Goal: Transaction & Acquisition: Purchase product/service

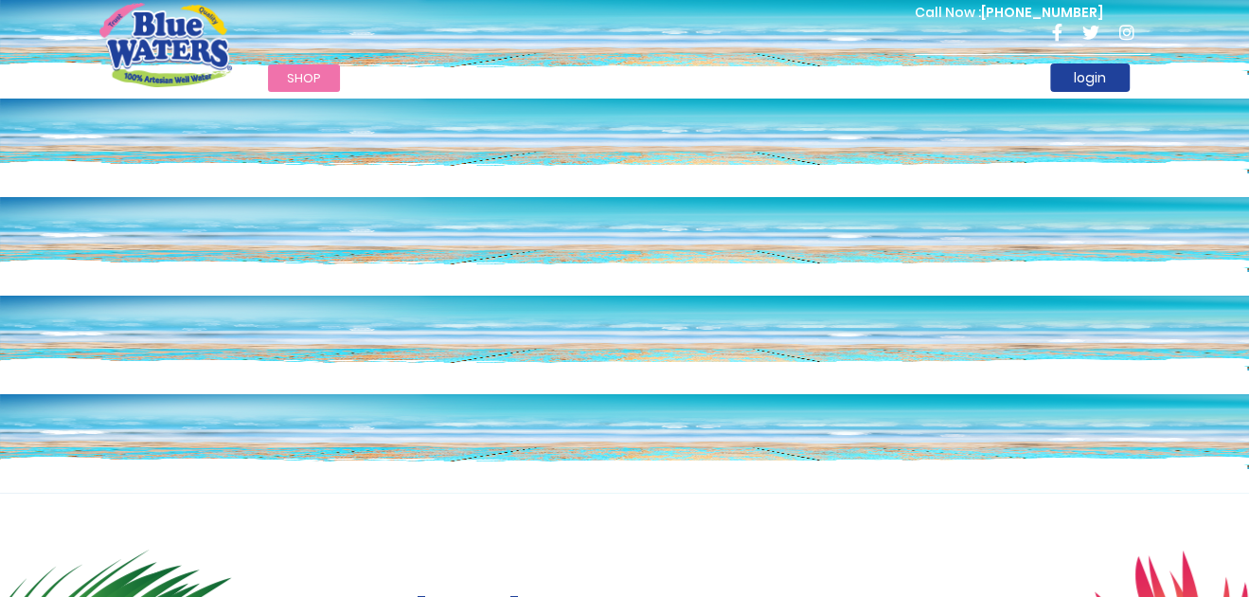
click at [305, 73] on span "Shop" at bounding box center [304, 78] width 34 height 18
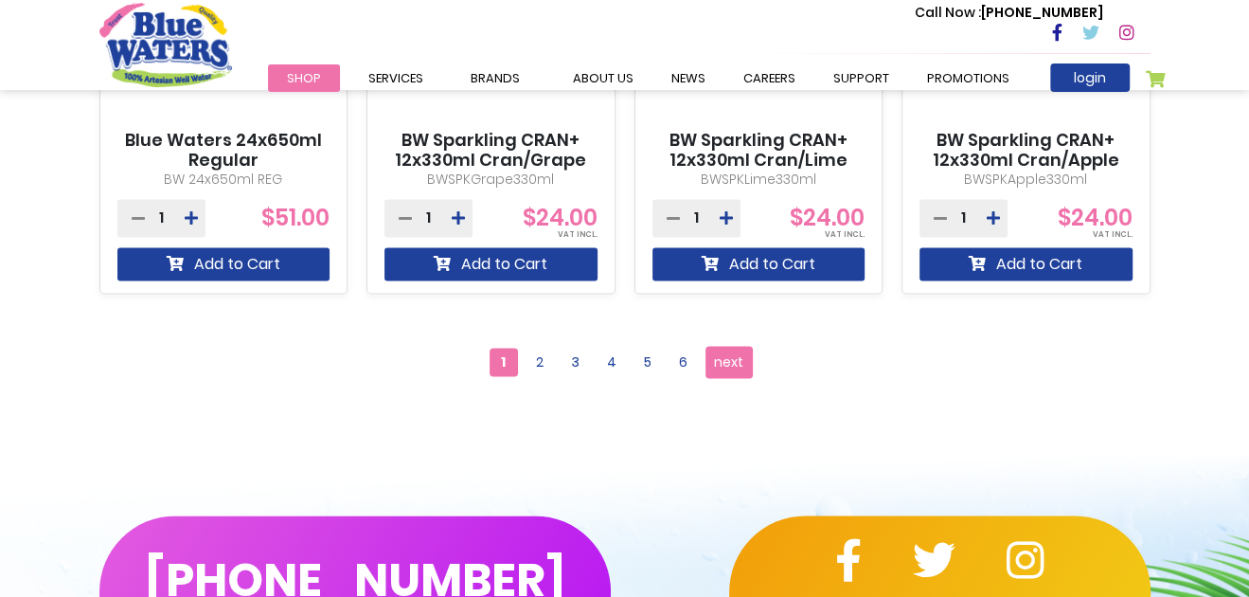
scroll to position [1893, 0]
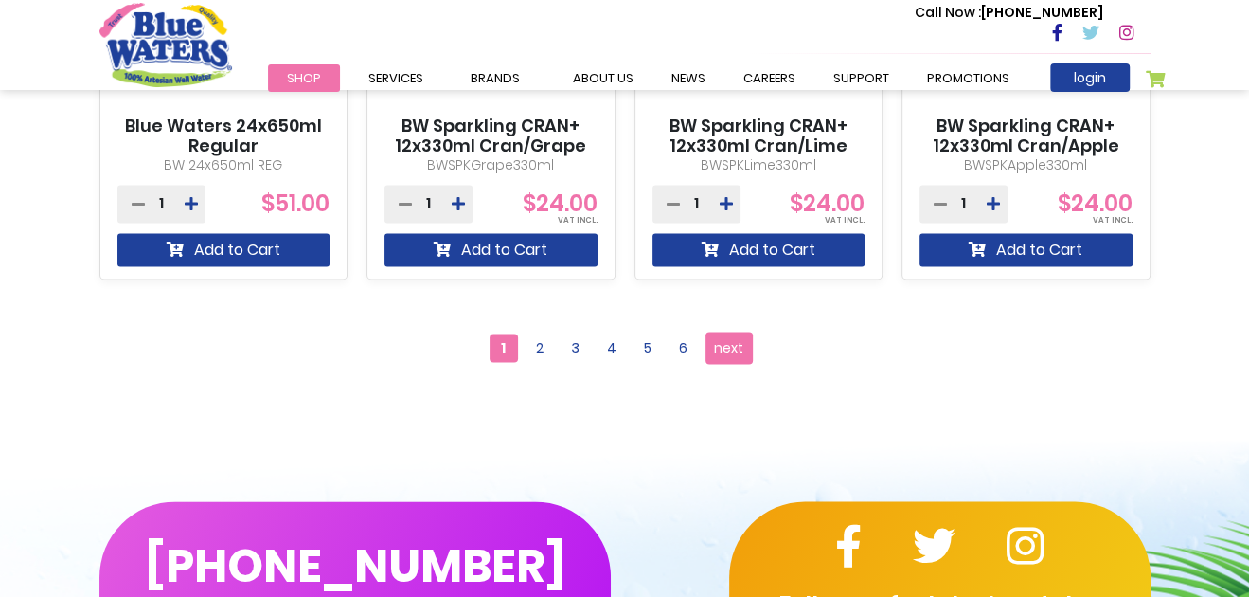
click at [539, 339] on span "2" at bounding box center [540, 347] width 28 height 28
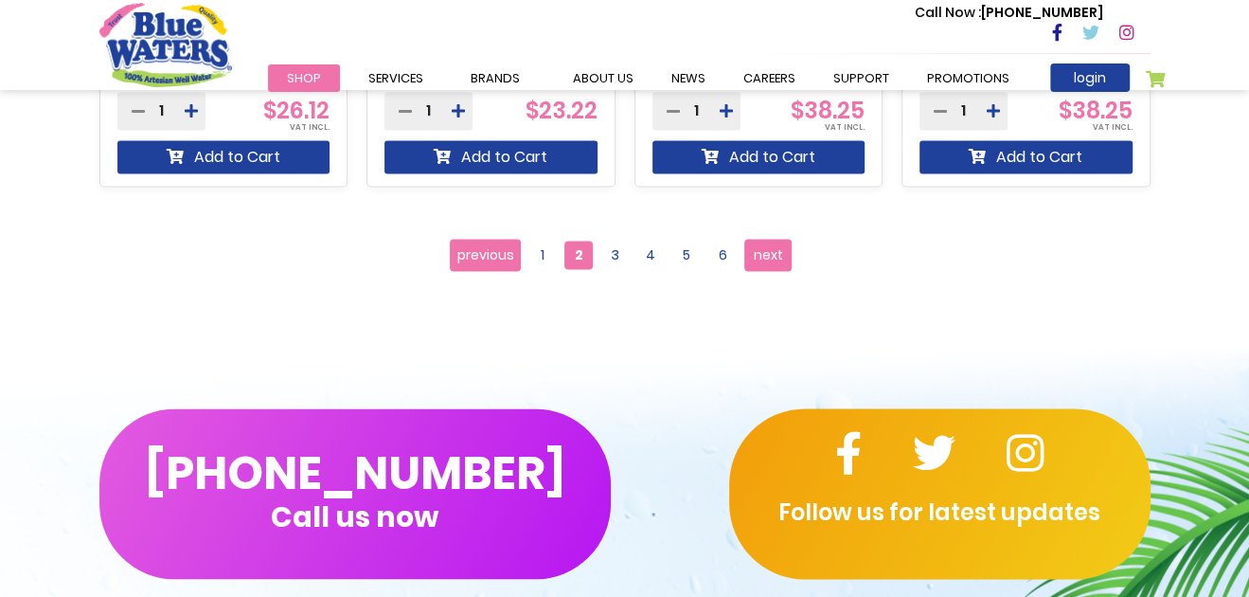
scroll to position [1990, 0]
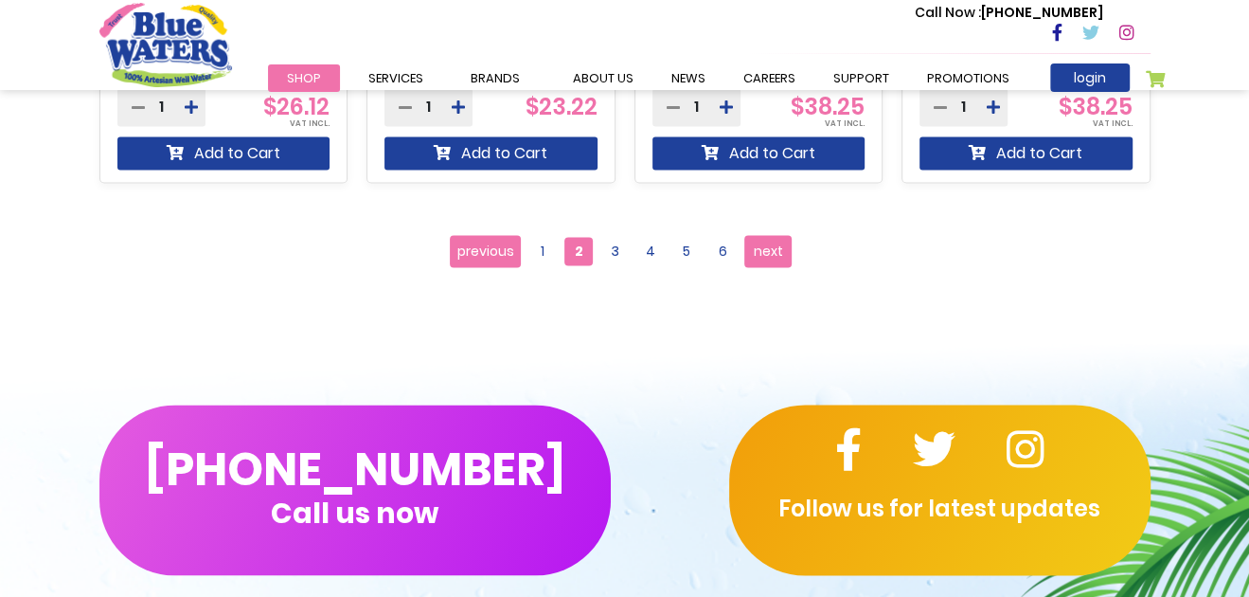
click at [609, 246] on span "3" at bounding box center [615, 251] width 28 height 28
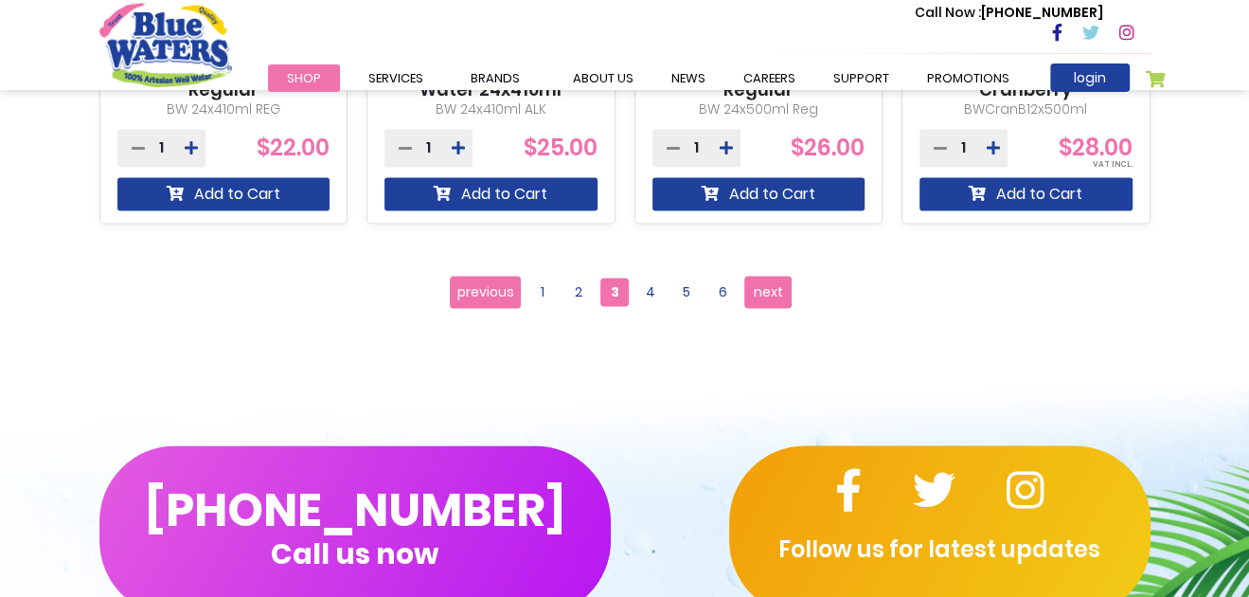
scroll to position [1989, 0]
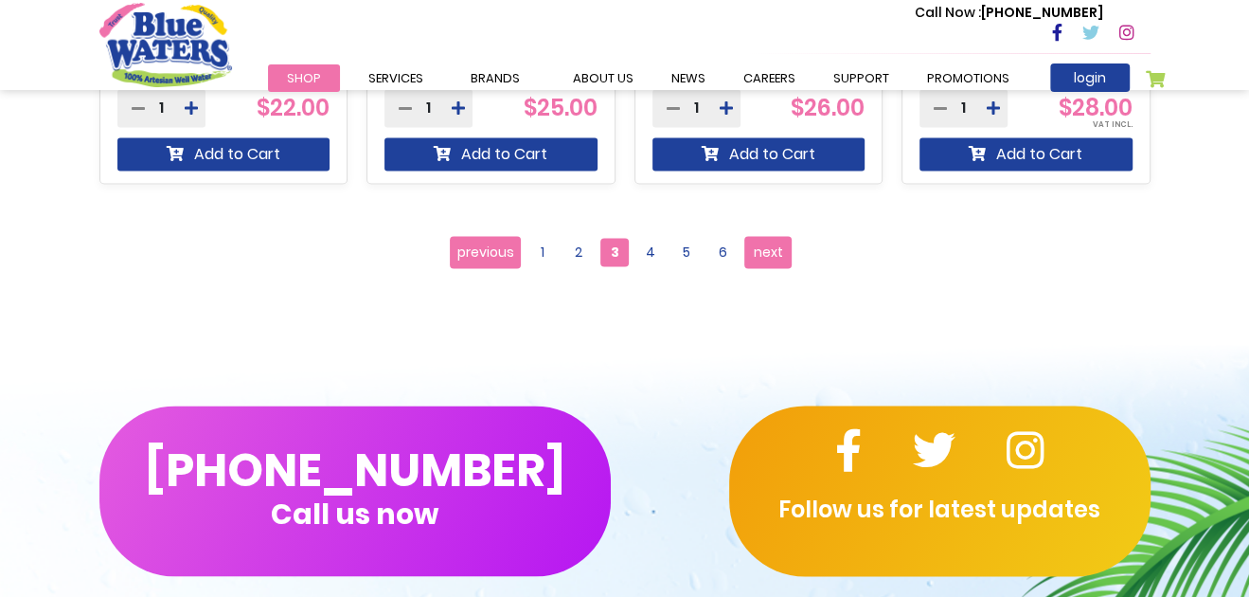
click at [645, 248] on span "4" at bounding box center [651, 252] width 28 height 28
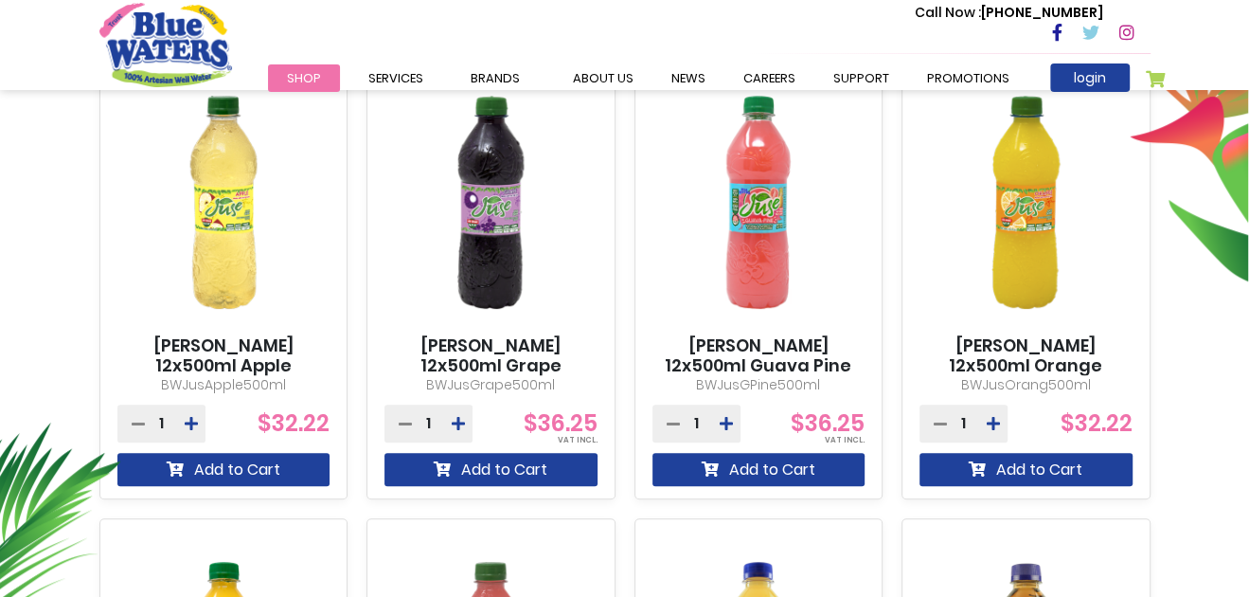
scroll to position [663, 0]
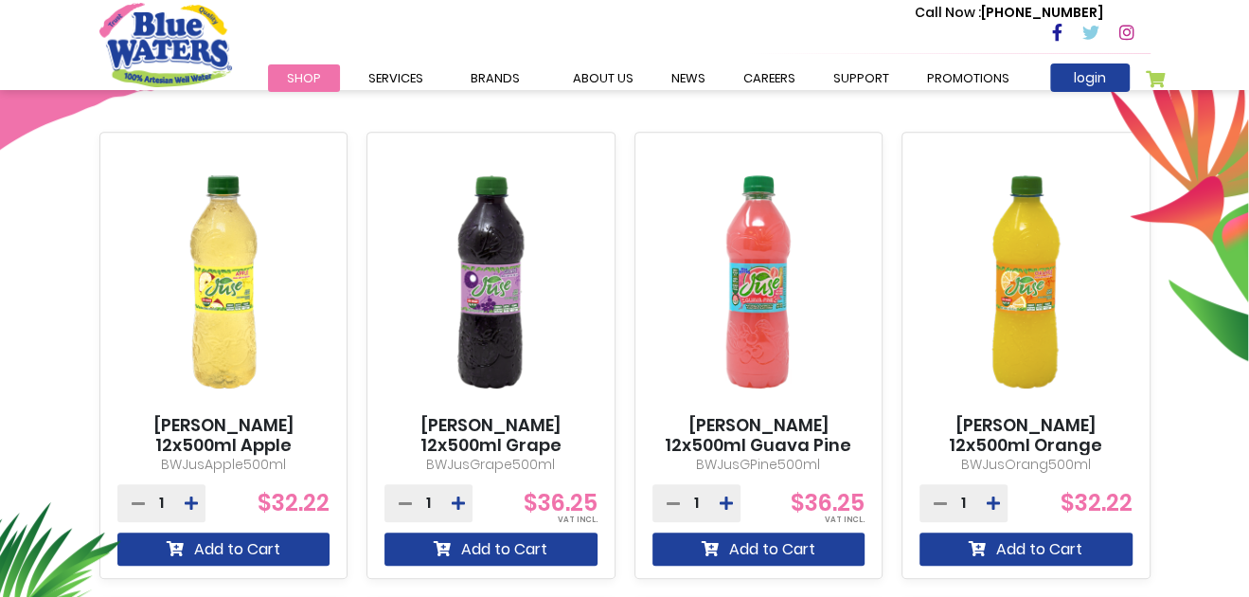
click at [755, 430] on link "[PERSON_NAME] 12x500ml Guava Pine" at bounding box center [759, 435] width 213 height 41
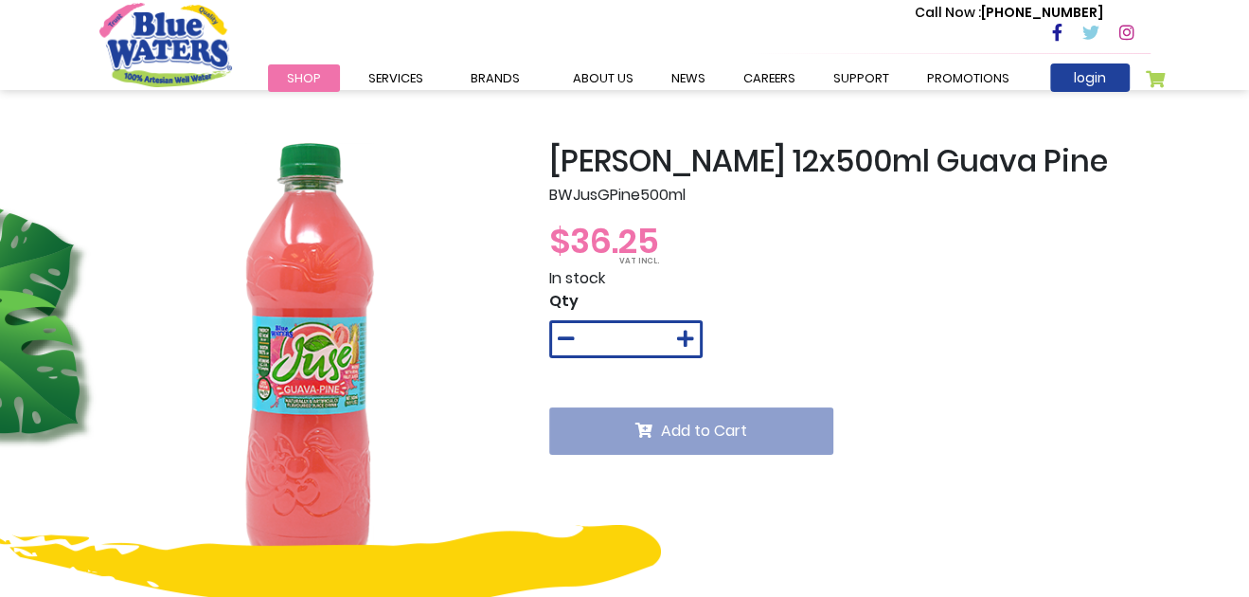
click at [1013, 281] on div "In stock" at bounding box center [849, 278] width 601 height 23
